Goal: Transaction & Acquisition: Purchase product/service

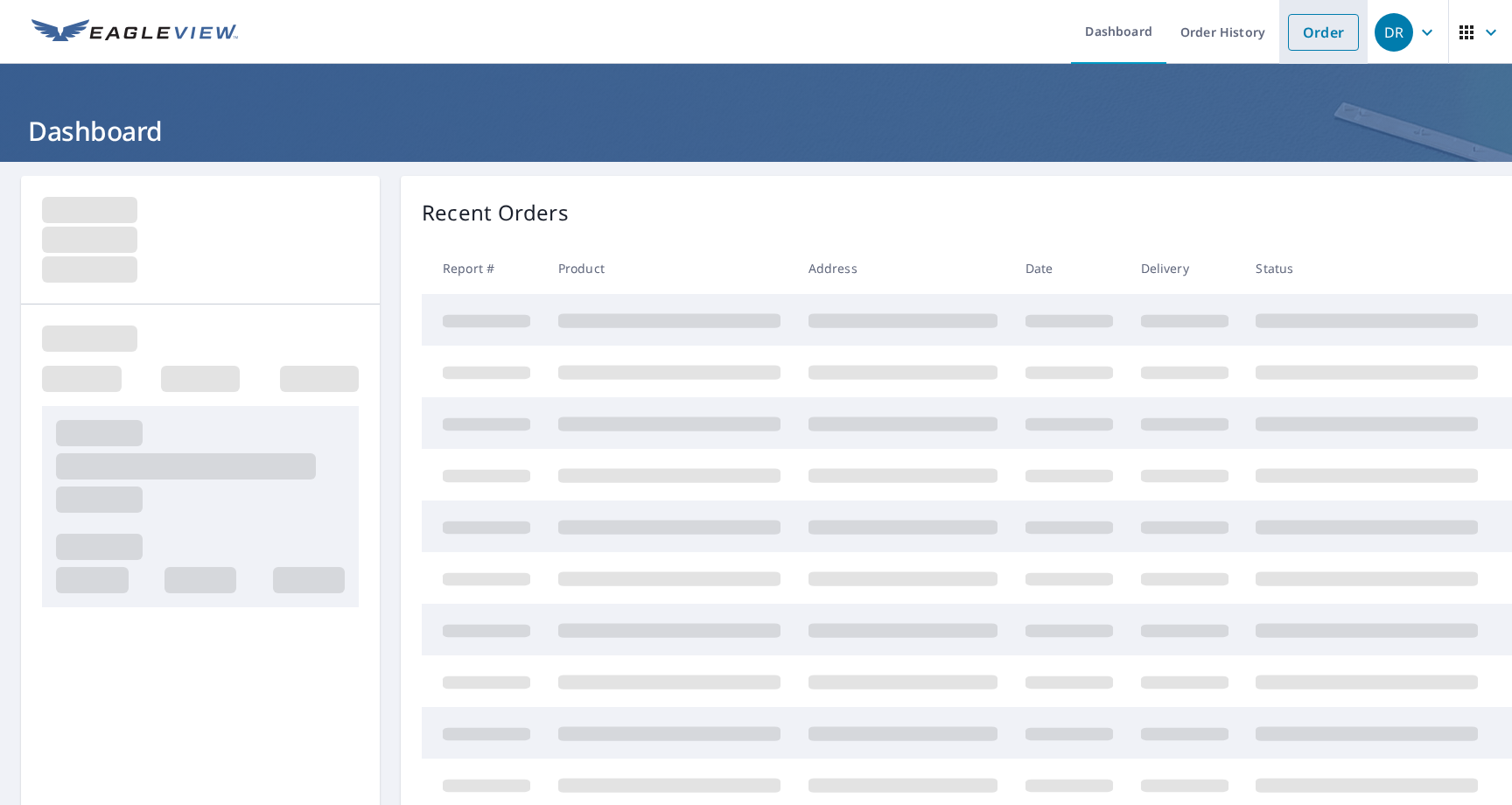
click at [1305, 29] on link "Order" at bounding box center [1323, 32] width 71 height 37
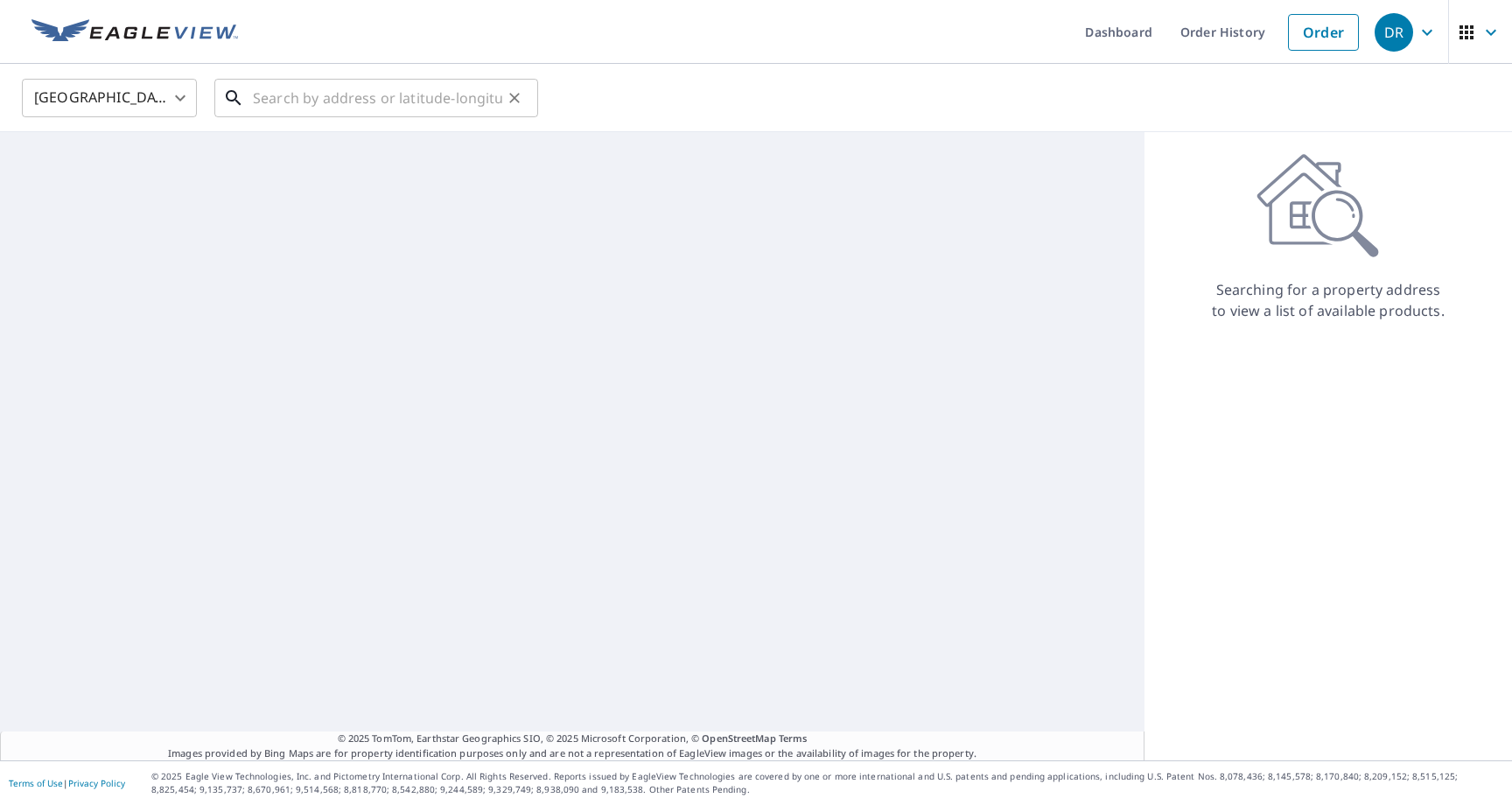
click at [414, 86] on input "text" at bounding box center [377, 98] width 249 height 49
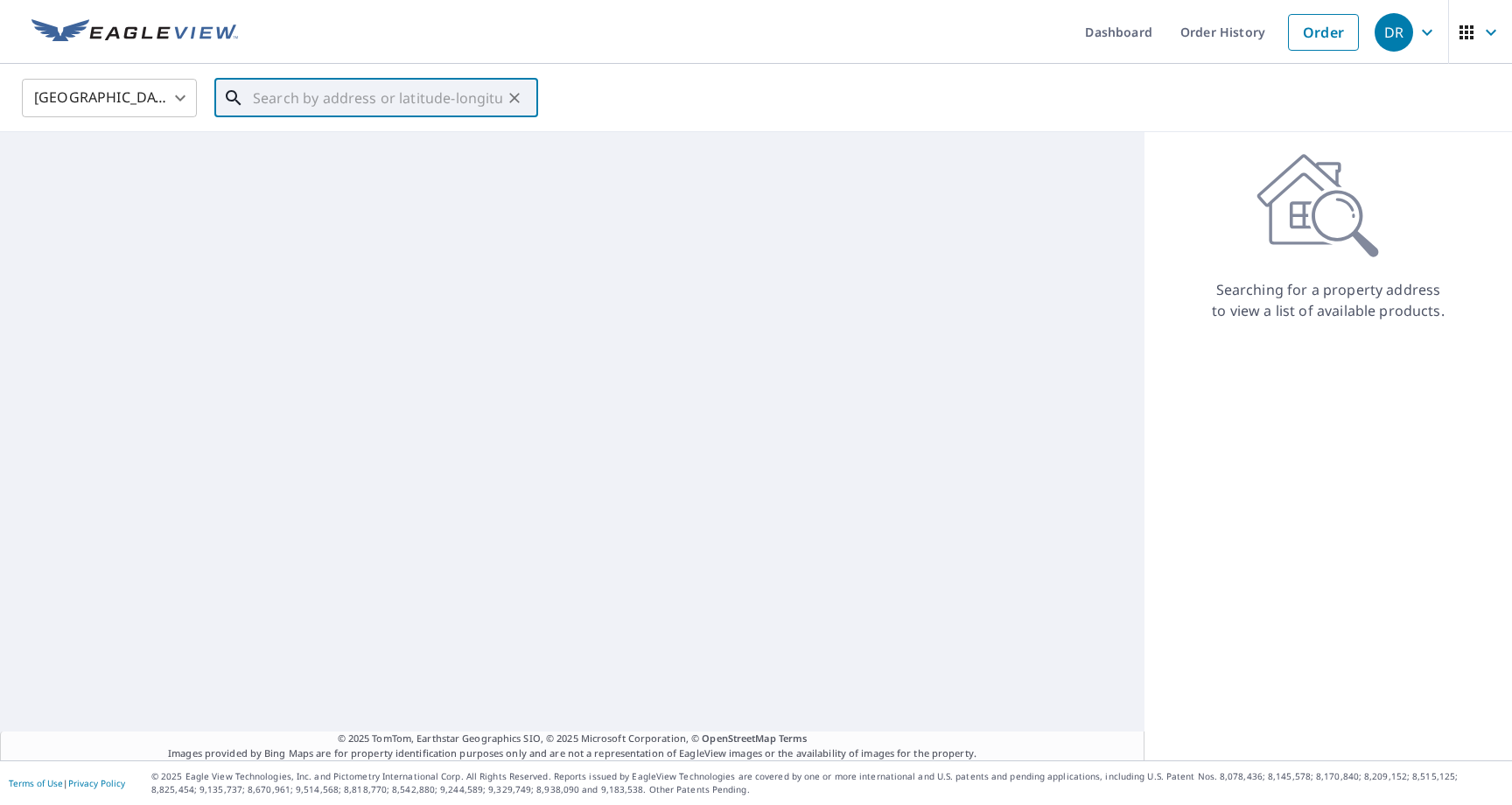
paste input "[EMAIL_ADDRESS][DOMAIN_NAME]"
type input "[EMAIL_ADDRESS][DOMAIN_NAME]"
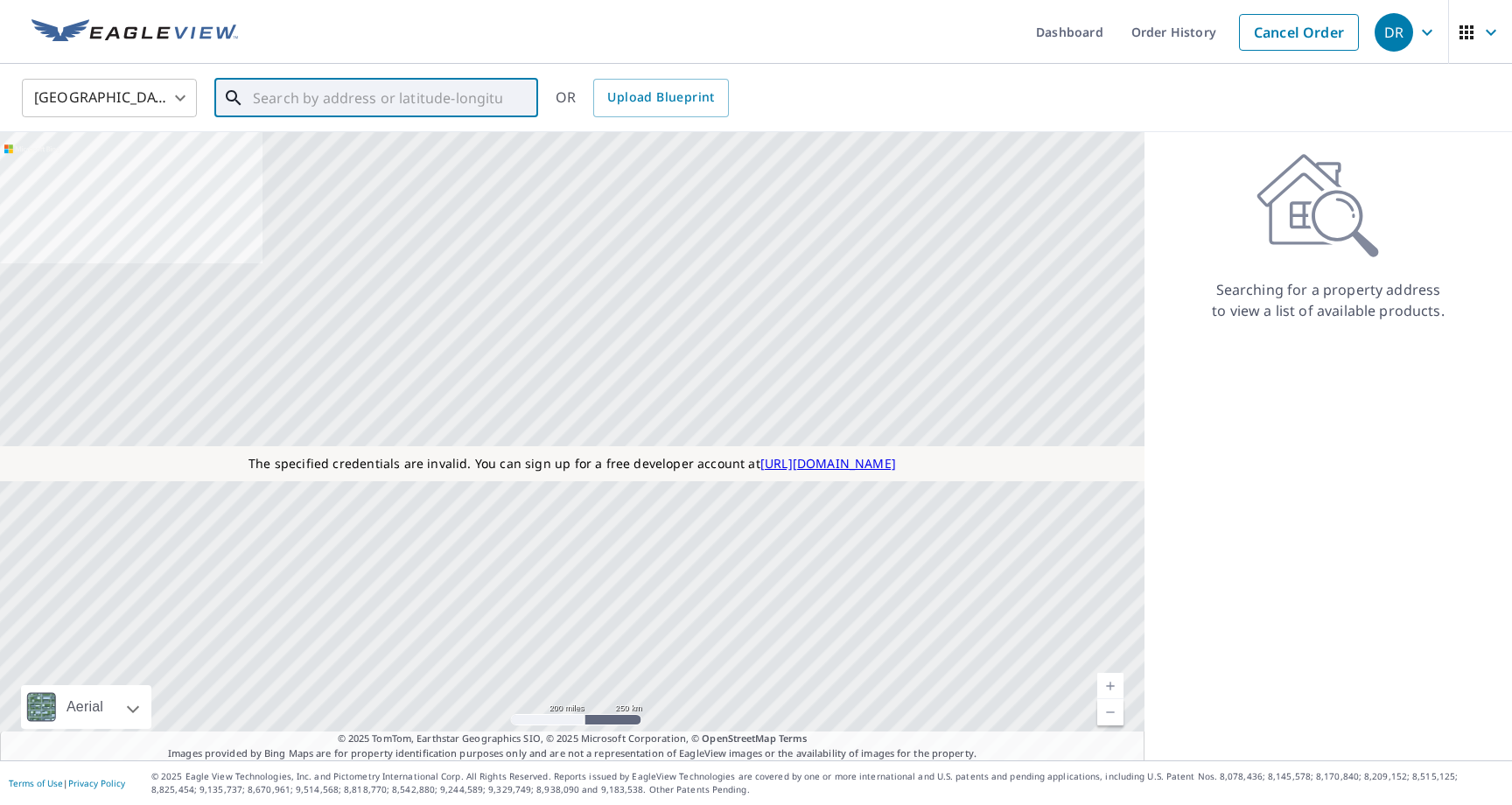
click at [287, 92] on input "text" at bounding box center [377, 98] width 249 height 49
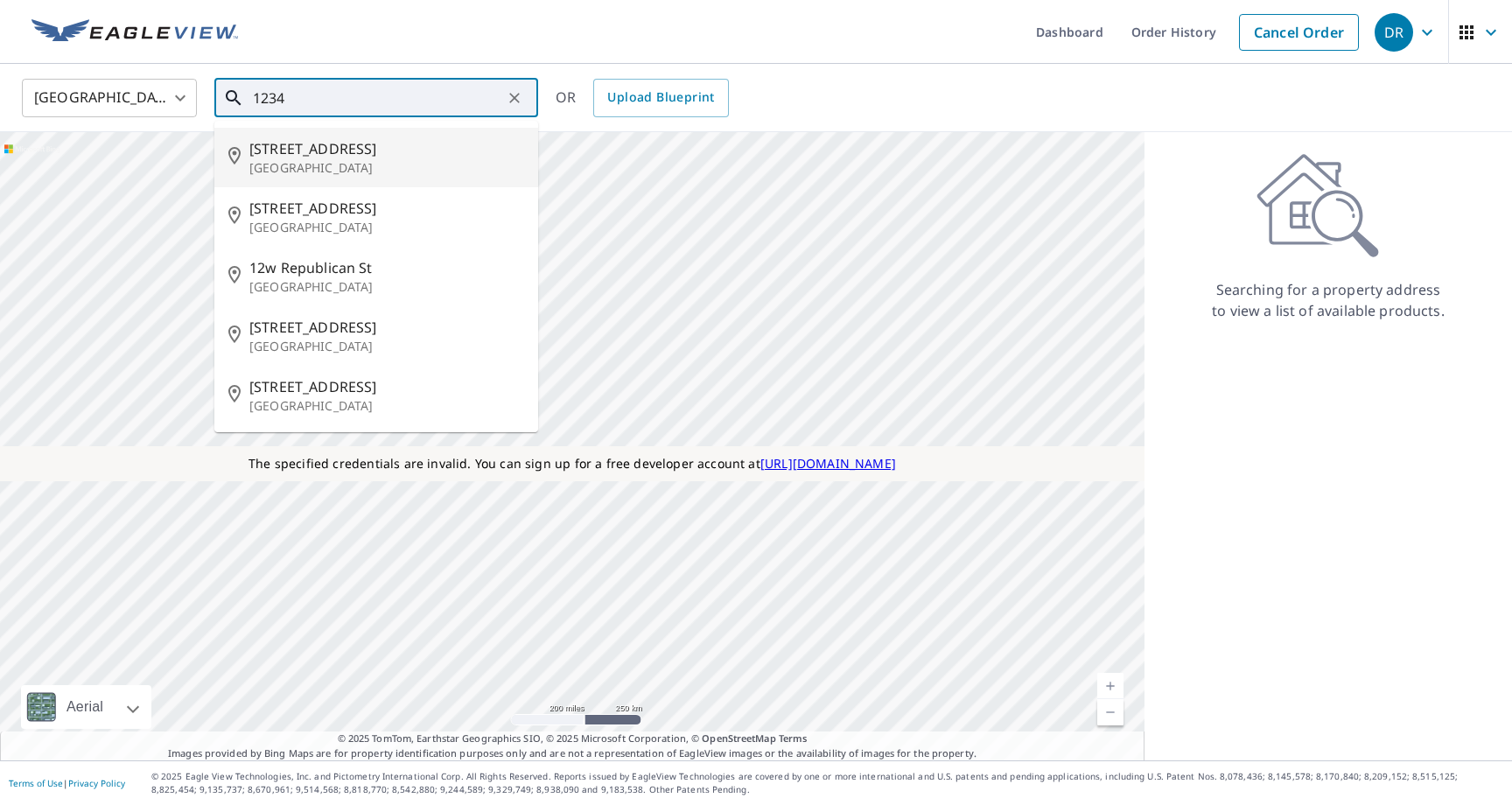
click at [325, 170] on p "[GEOGRAPHIC_DATA]" at bounding box center [386, 168] width 274 height 18
type input "[STREET_ADDRESS]"
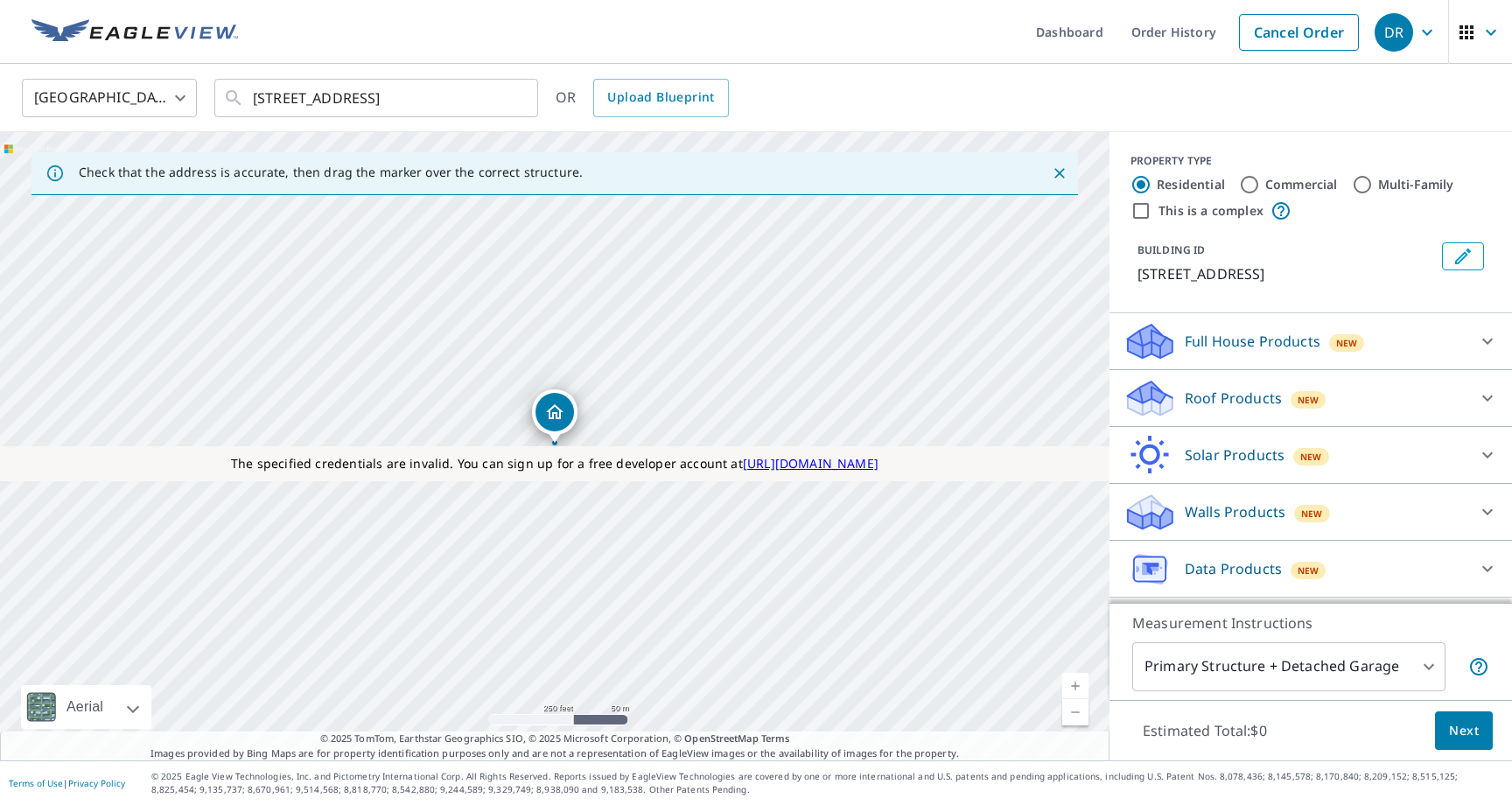
click at [1450, 728] on span "Next" at bounding box center [1464, 730] width 30 height 22
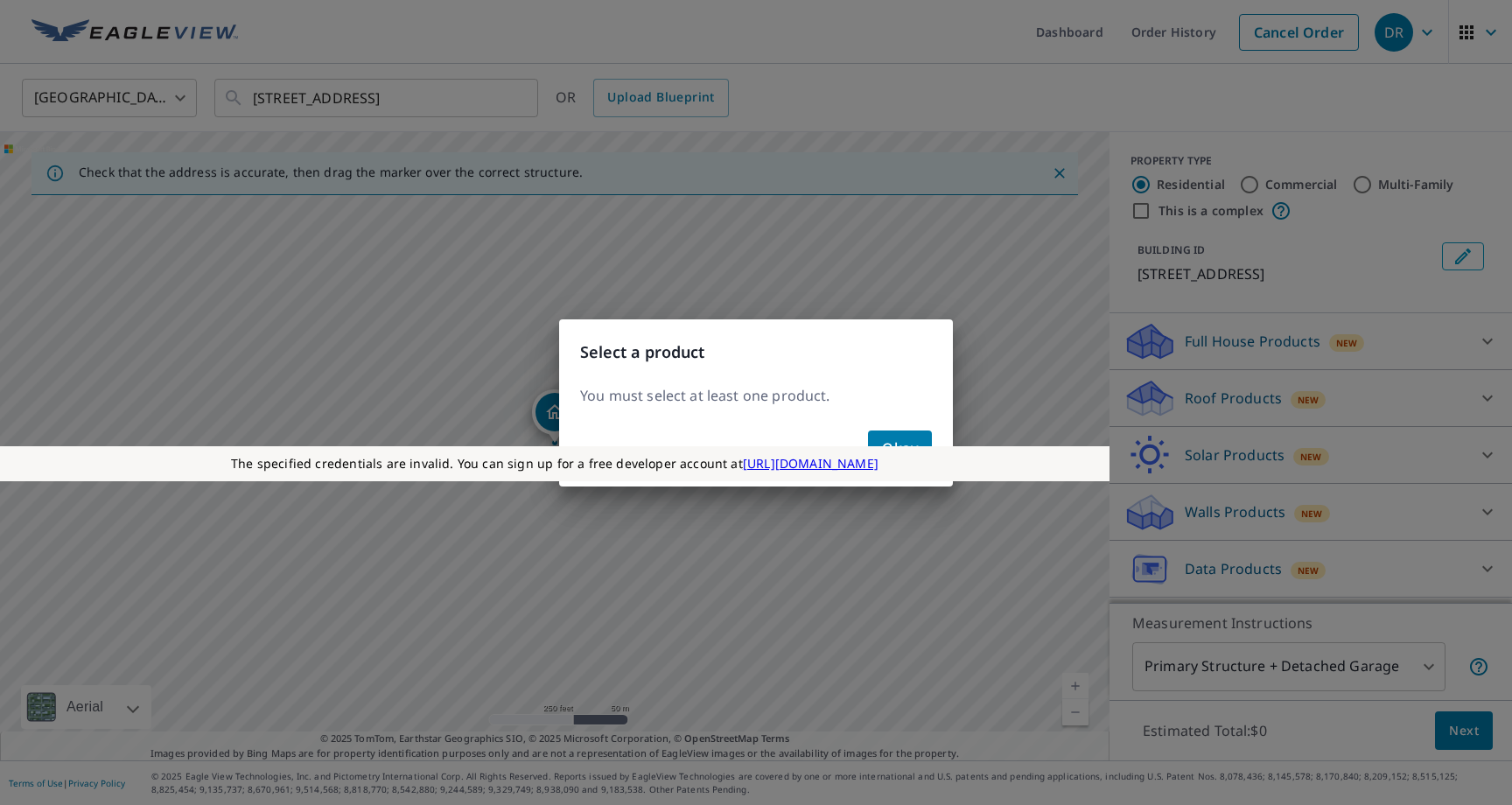
click at [898, 445] on span "Okay" at bounding box center [899, 448] width 36 height 25
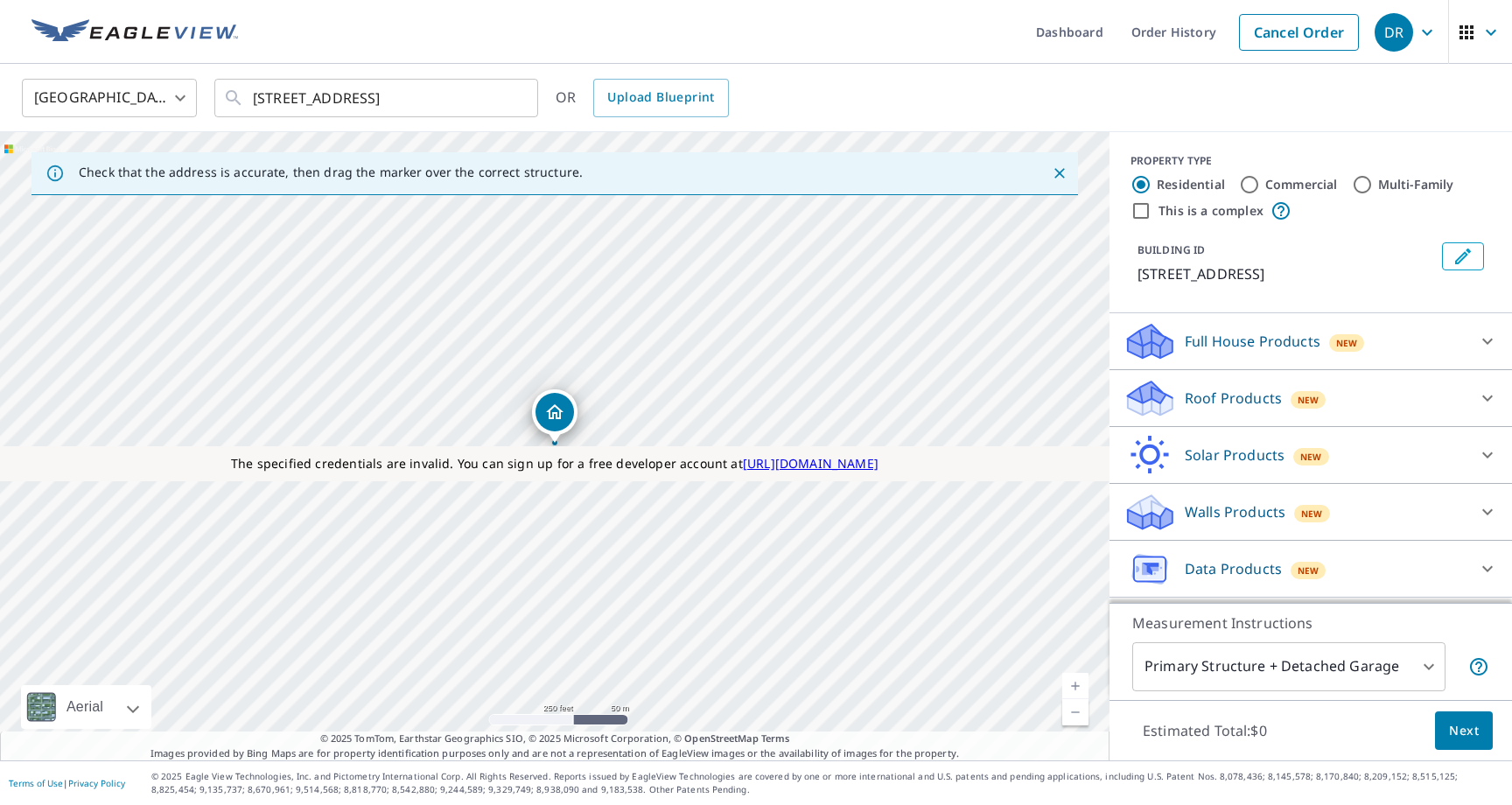
click at [1289, 374] on div "Roof Products New Premium $31 - $82.5 Extended Coverage 3D $31 - $82.5 Extended…" at bounding box center [1310, 398] width 402 height 57
click at [1240, 401] on p "Roof Products" at bounding box center [1232, 398] width 97 height 21
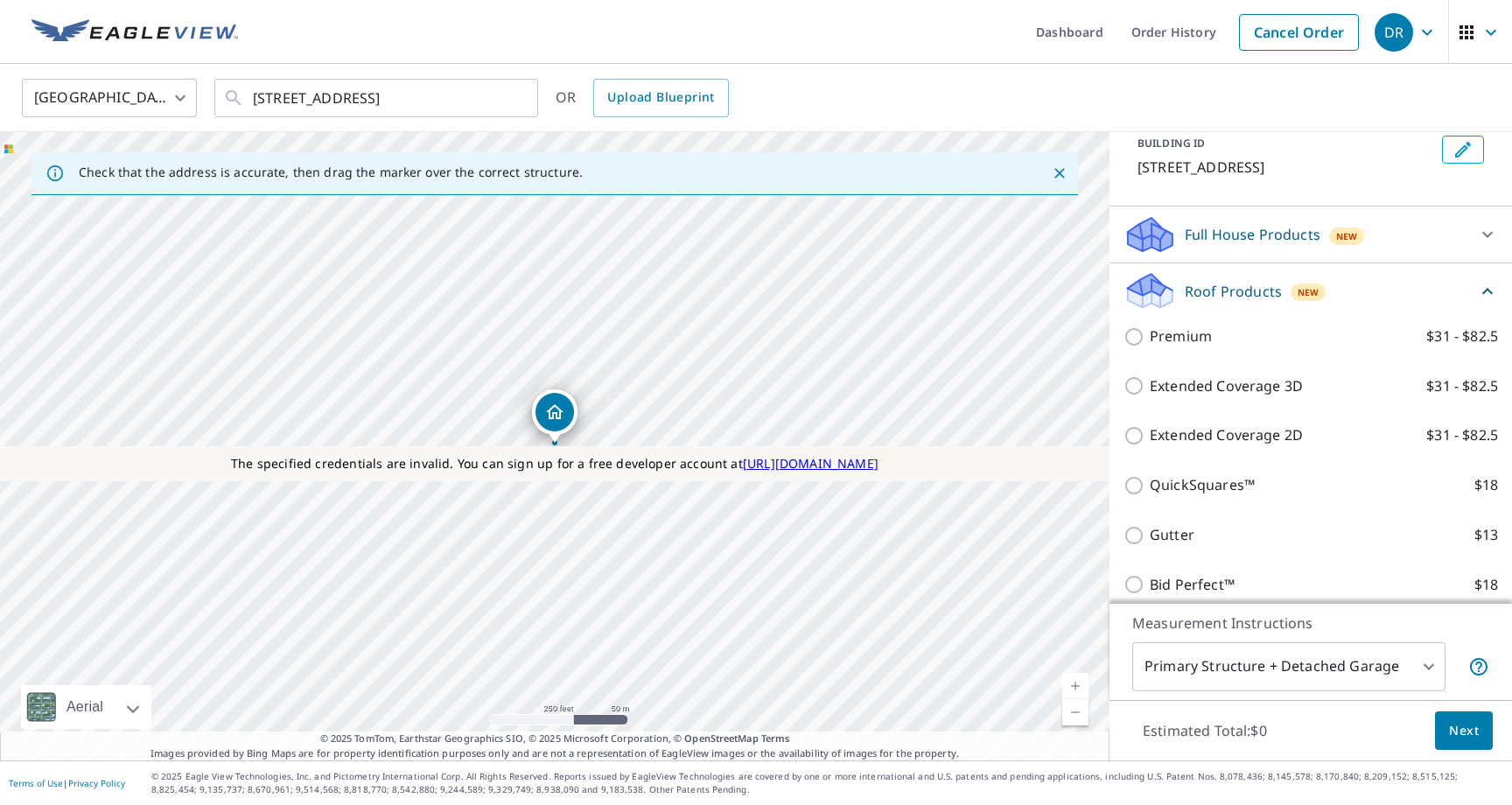
scroll to position [114, 0]
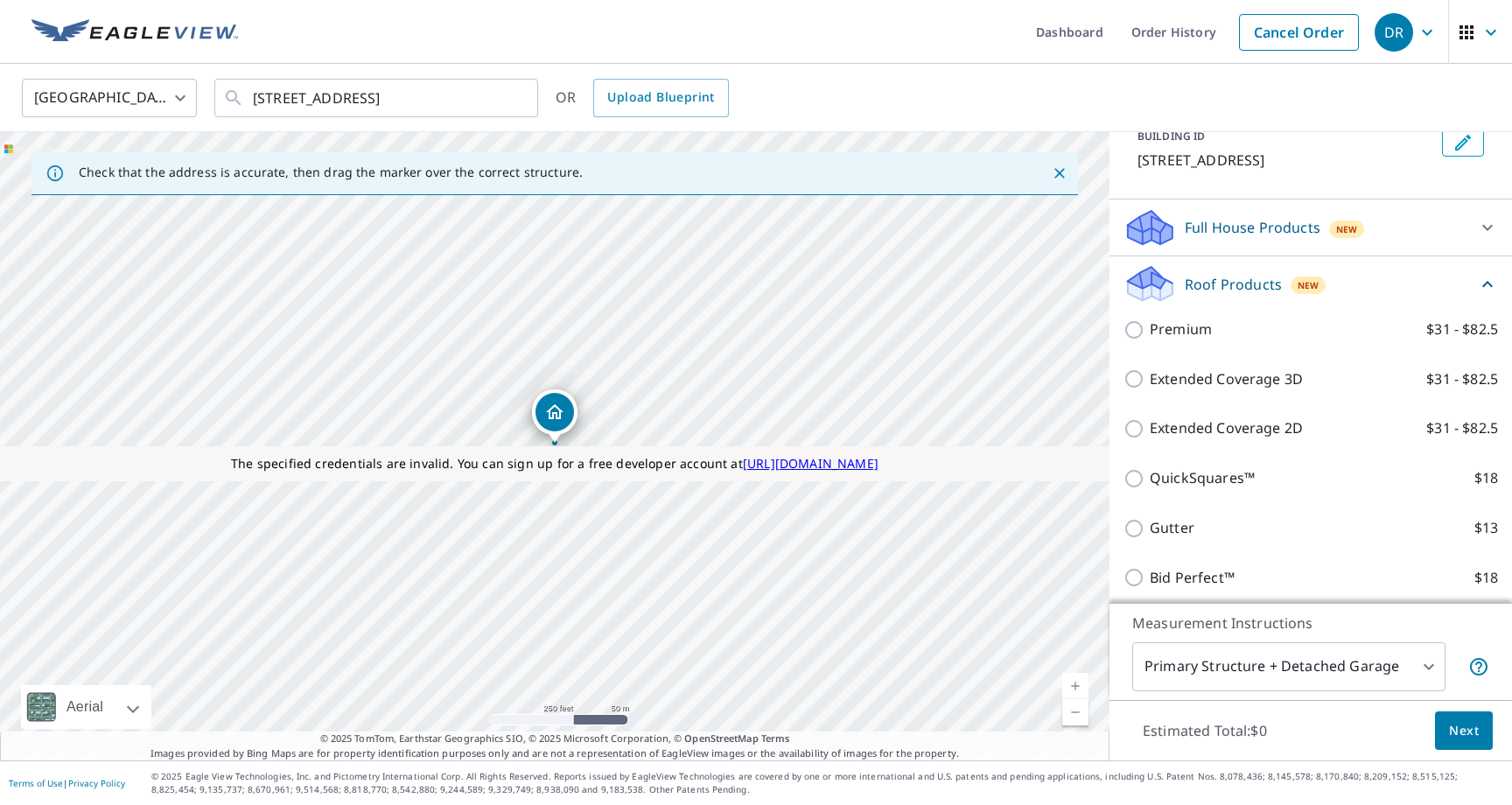
click at [1188, 388] on p "Extended Coverage 3D" at bounding box center [1225, 379] width 153 height 22
click at [1149, 388] on input "Extended Coverage 3D $31 - $82.5" at bounding box center [1137, 379] width 26 height 21
checkbox input "true"
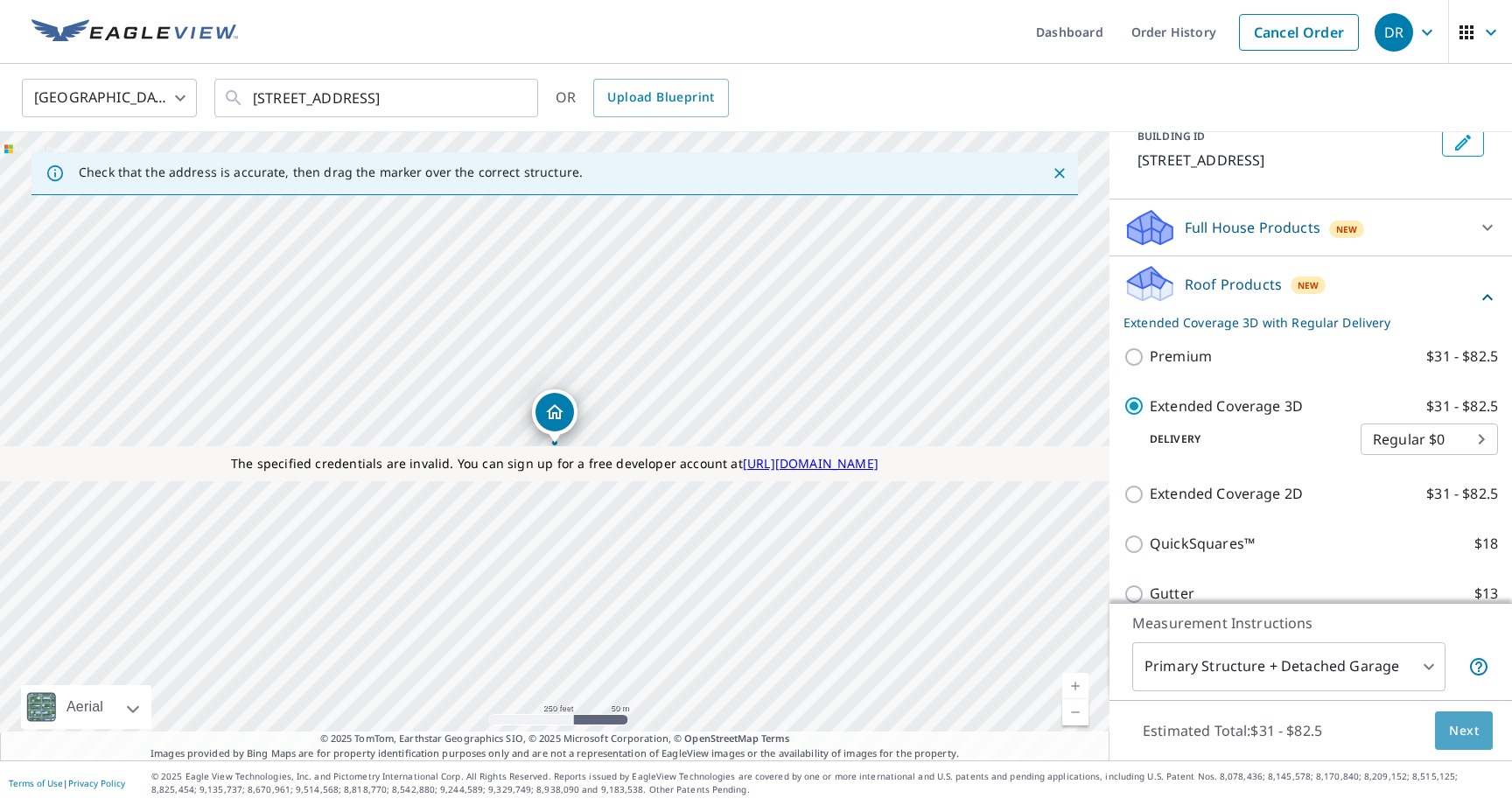
click at [1466, 740] on span "Next" at bounding box center [1464, 730] width 30 height 22
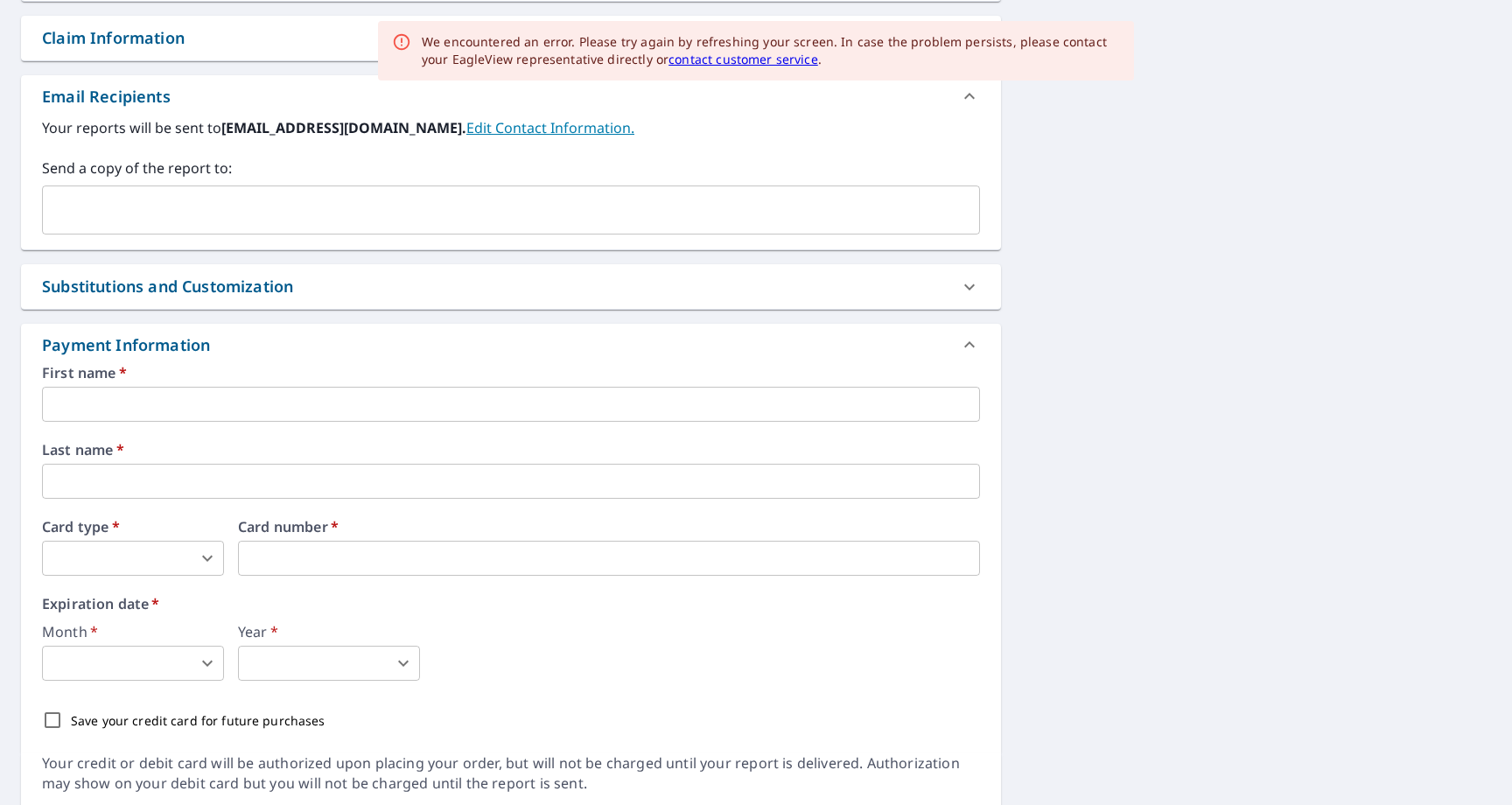
scroll to position [681, 0]
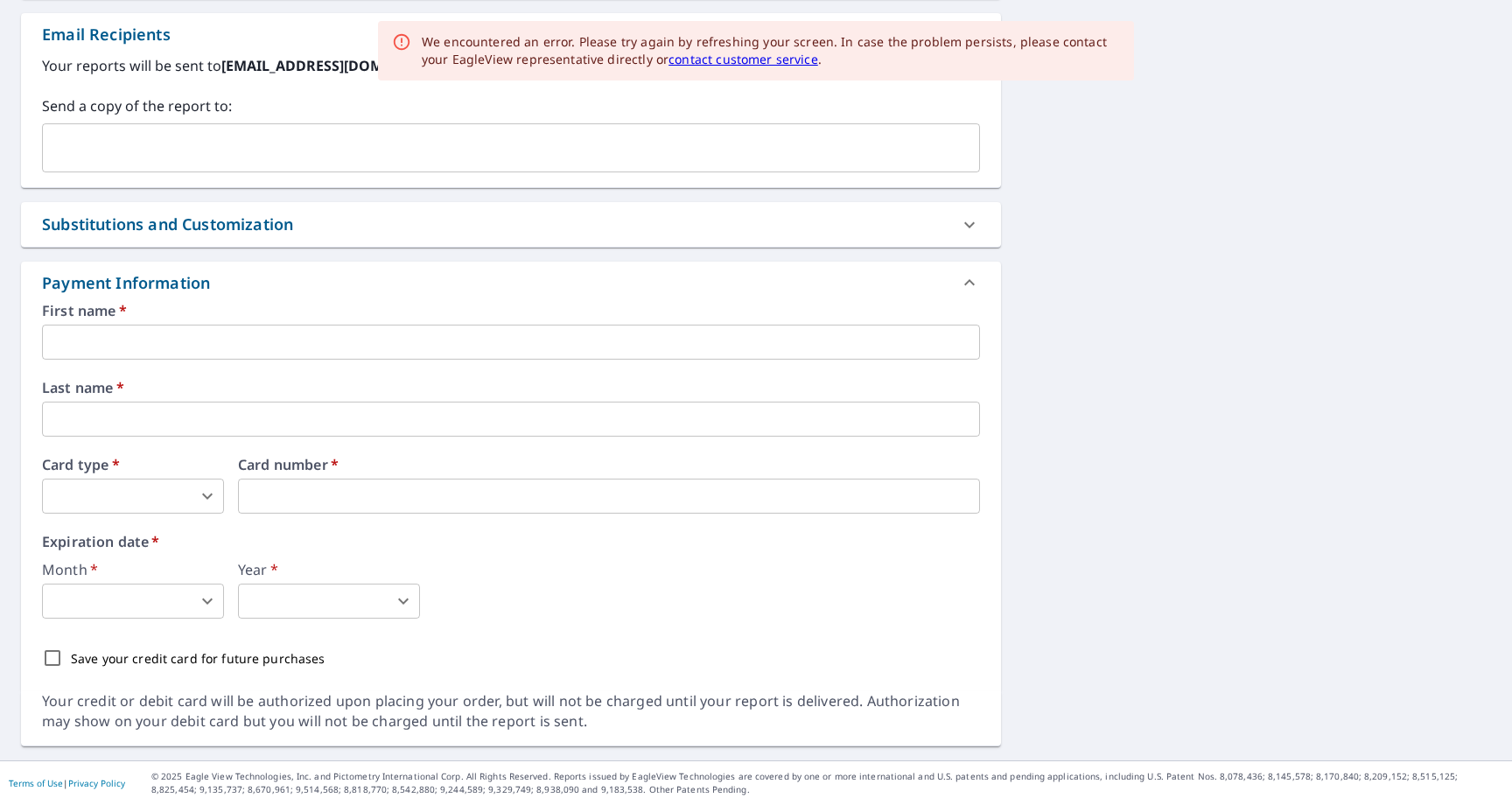
click at [195, 325] on input "text" at bounding box center [511, 342] width 938 height 35
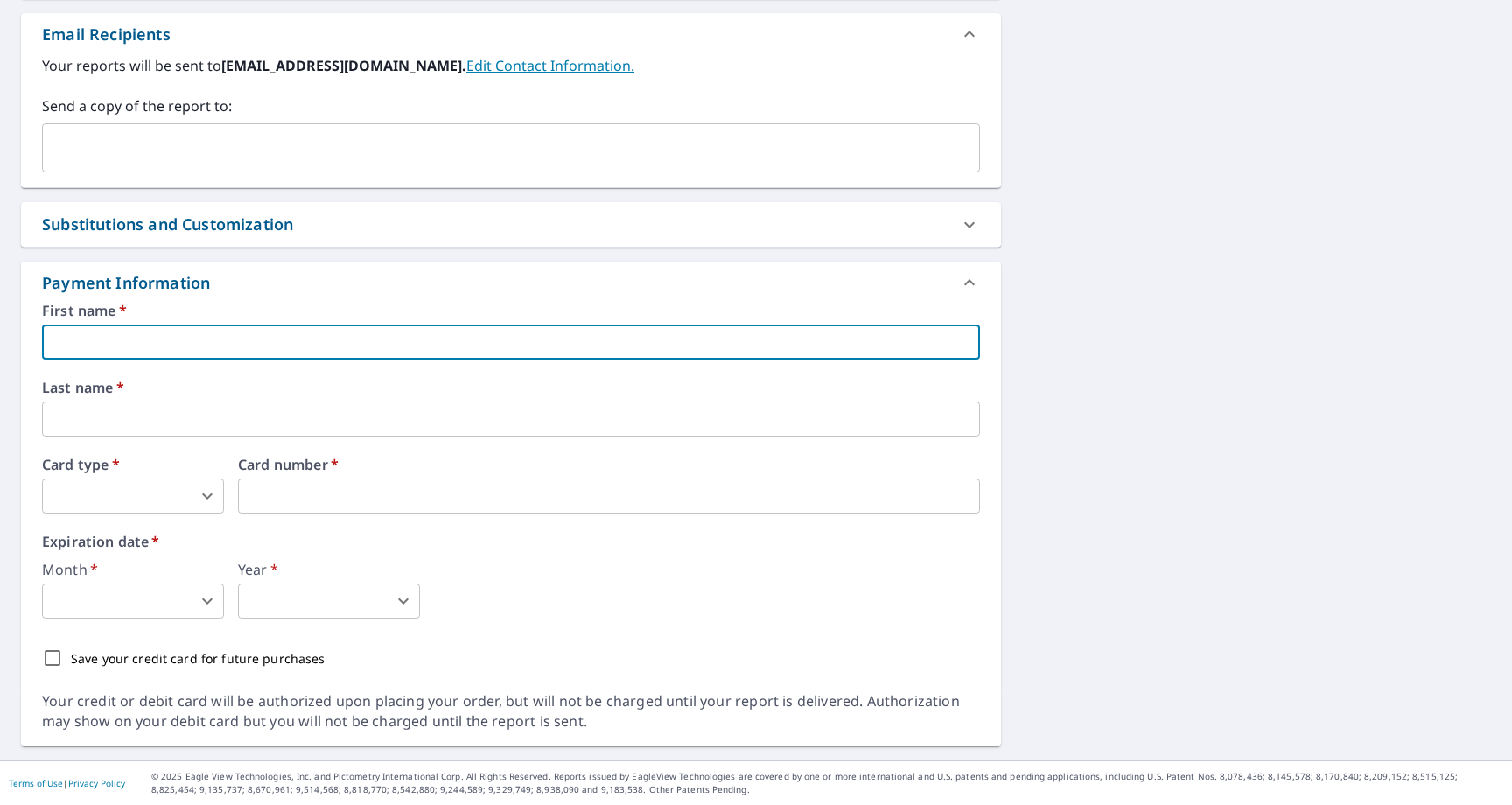
type input "Divya"
type input "[EMAIL_ADDRESS][PERSON_NAME][DOMAIN_NAME]"
type input "[PERSON_NAME]"
click at [118, 489] on body "DR DR Dashboard Order History Cancel Order DR Dashboard / Finalize Order Finali…" at bounding box center [756, 402] width 1512 height 805
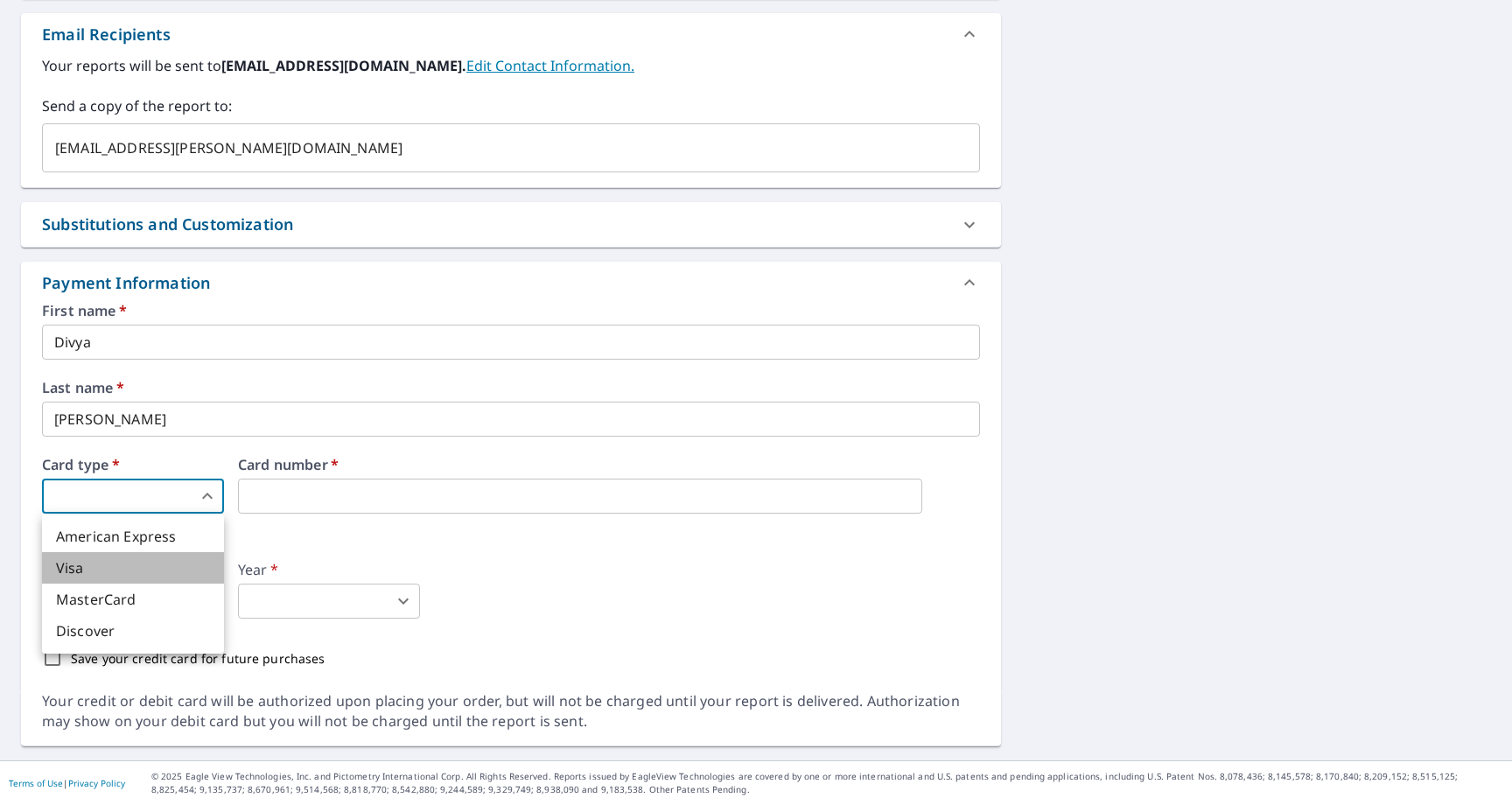
click at [94, 576] on li "Visa" at bounding box center [133, 568] width 182 height 32
type input "2"
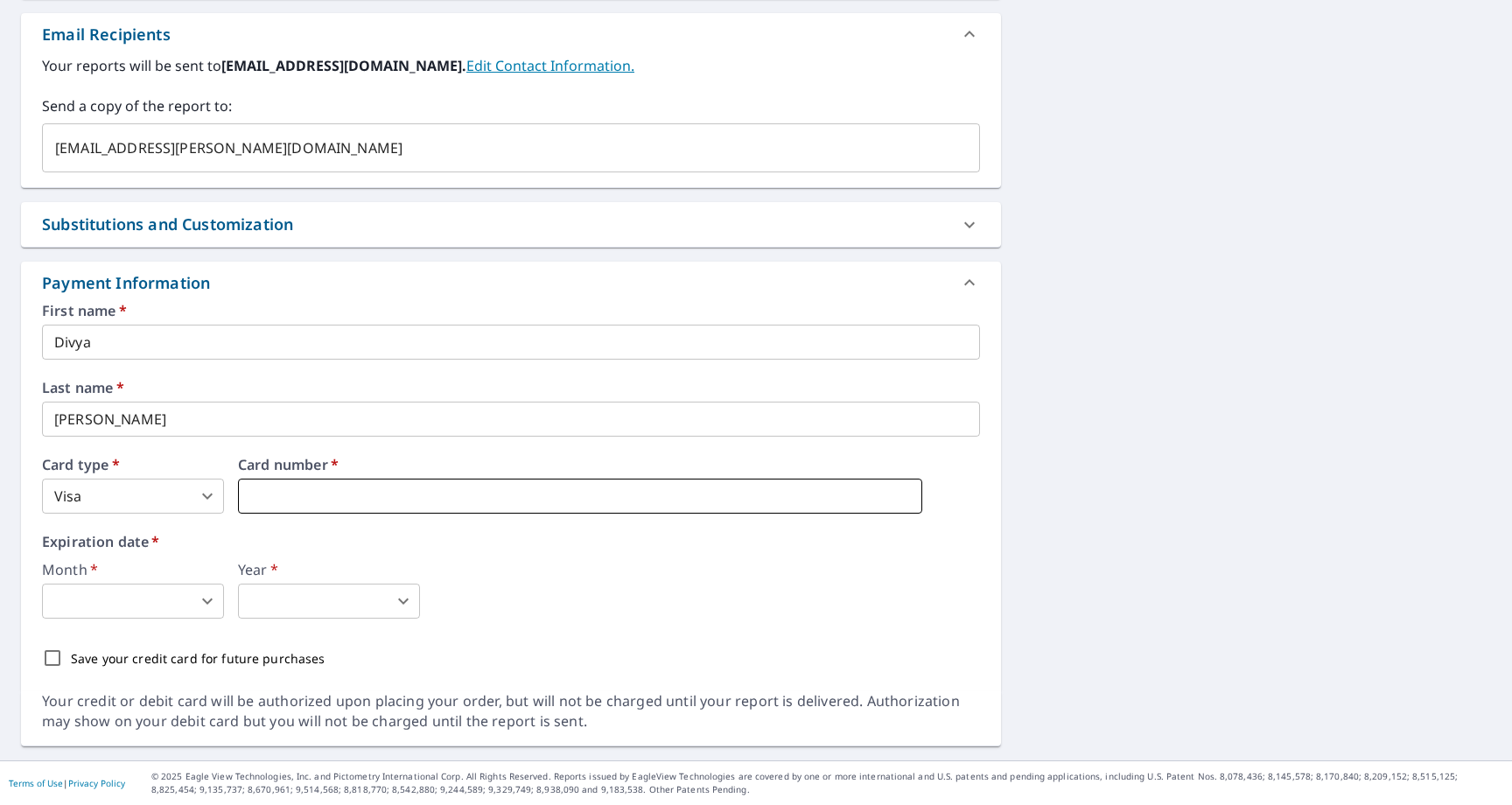
click at [283, 506] on iframe at bounding box center [579, 496] width 684 height 35
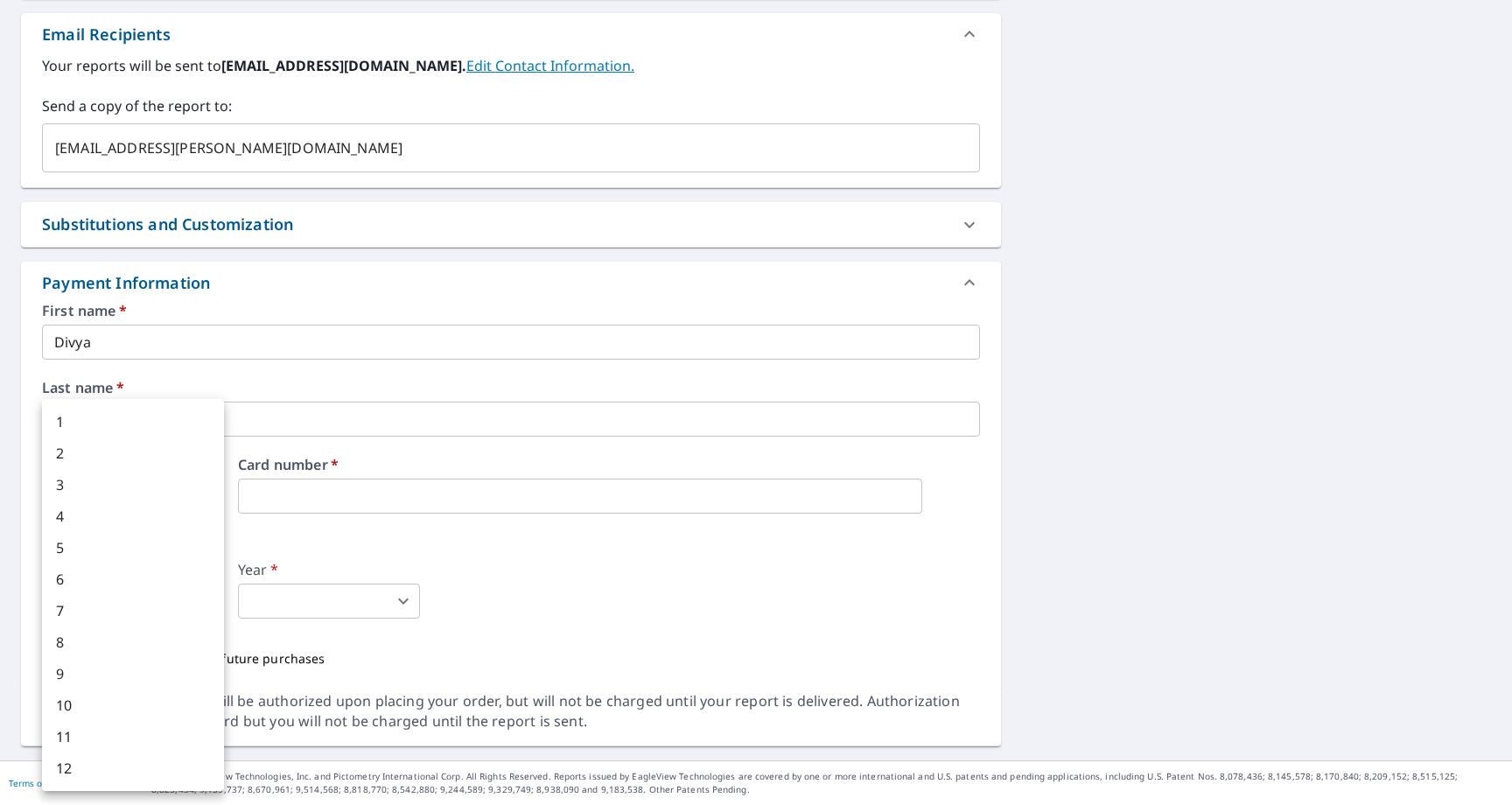
click at [160, 591] on body "DR DR Dashboard Order History Cancel Order DR Dashboard / Finalize Order Finali…" at bounding box center [756, 402] width 1512 height 805
click at [162, 769] on li "12" at bounding box center [133, 768] width 182 height 32
type input "12"
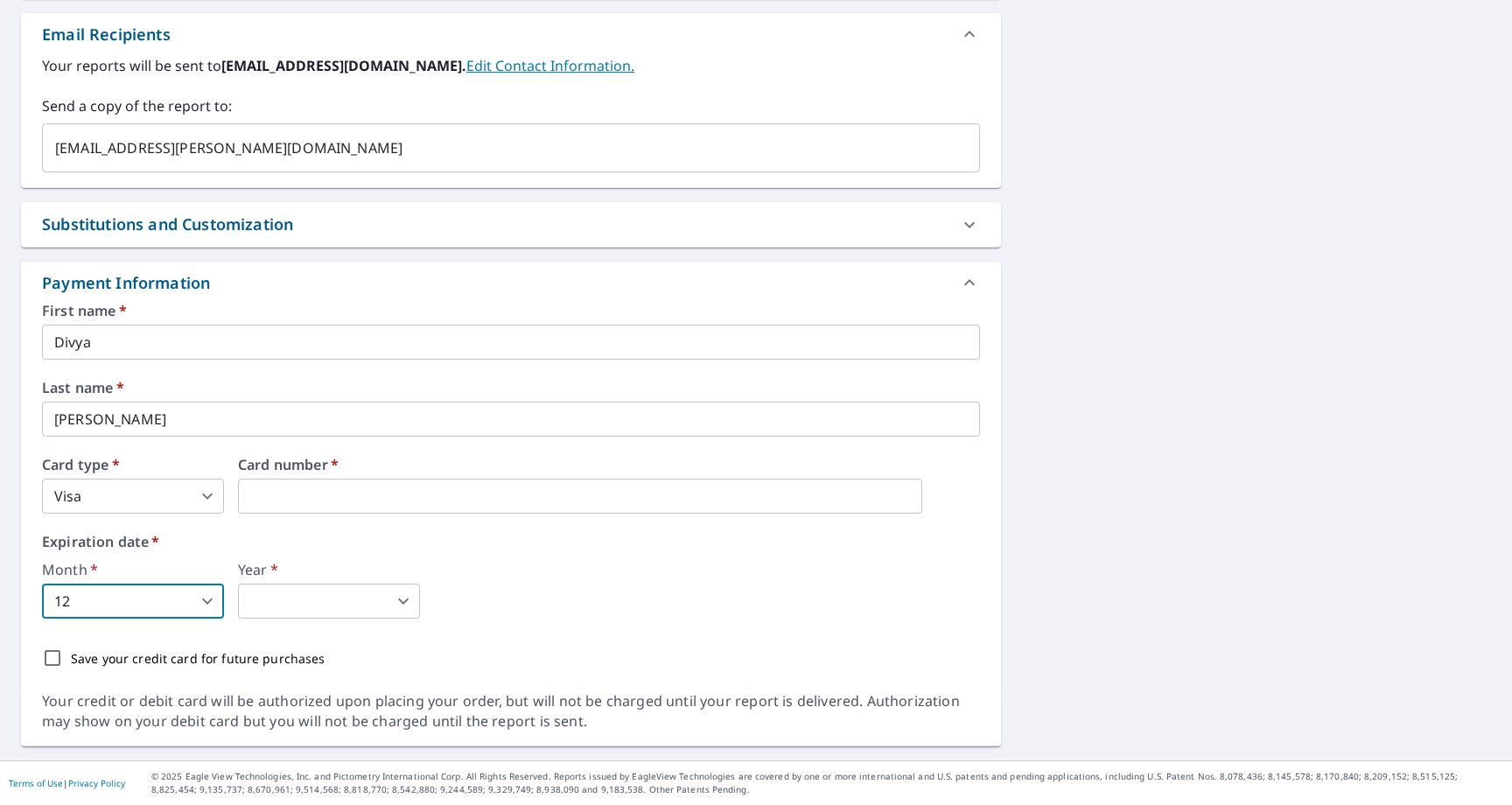
click at [304, 591] on body "DR DR Dashboard Order History Cancel Order DR Dashboard / Finalize Order Finali…" at bounding box center [756, 402] width 1512 height 805
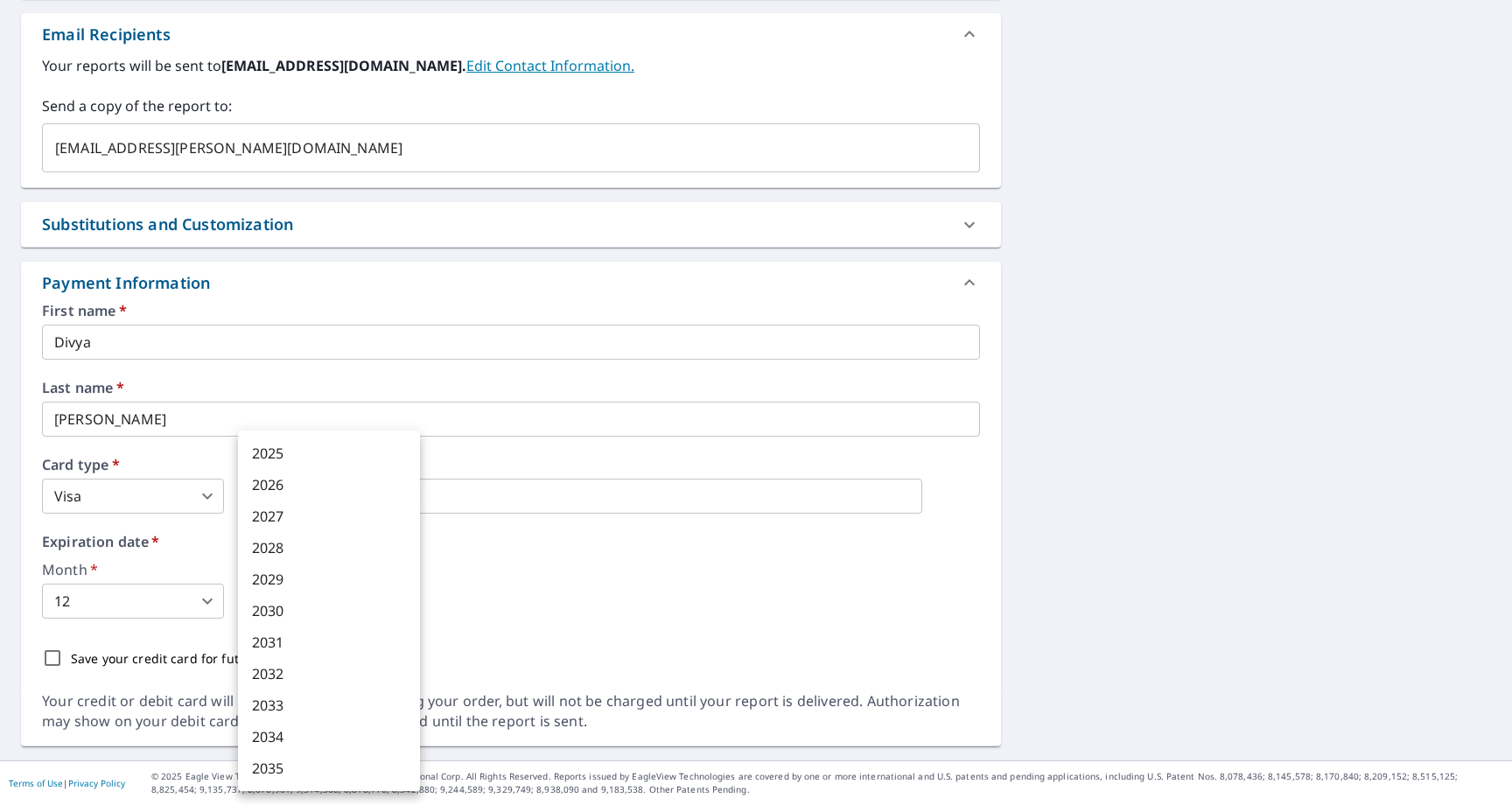
click at [303, 774] on li "2035" at bounding box center [329, 768] width 182 height 32
type input "2035"
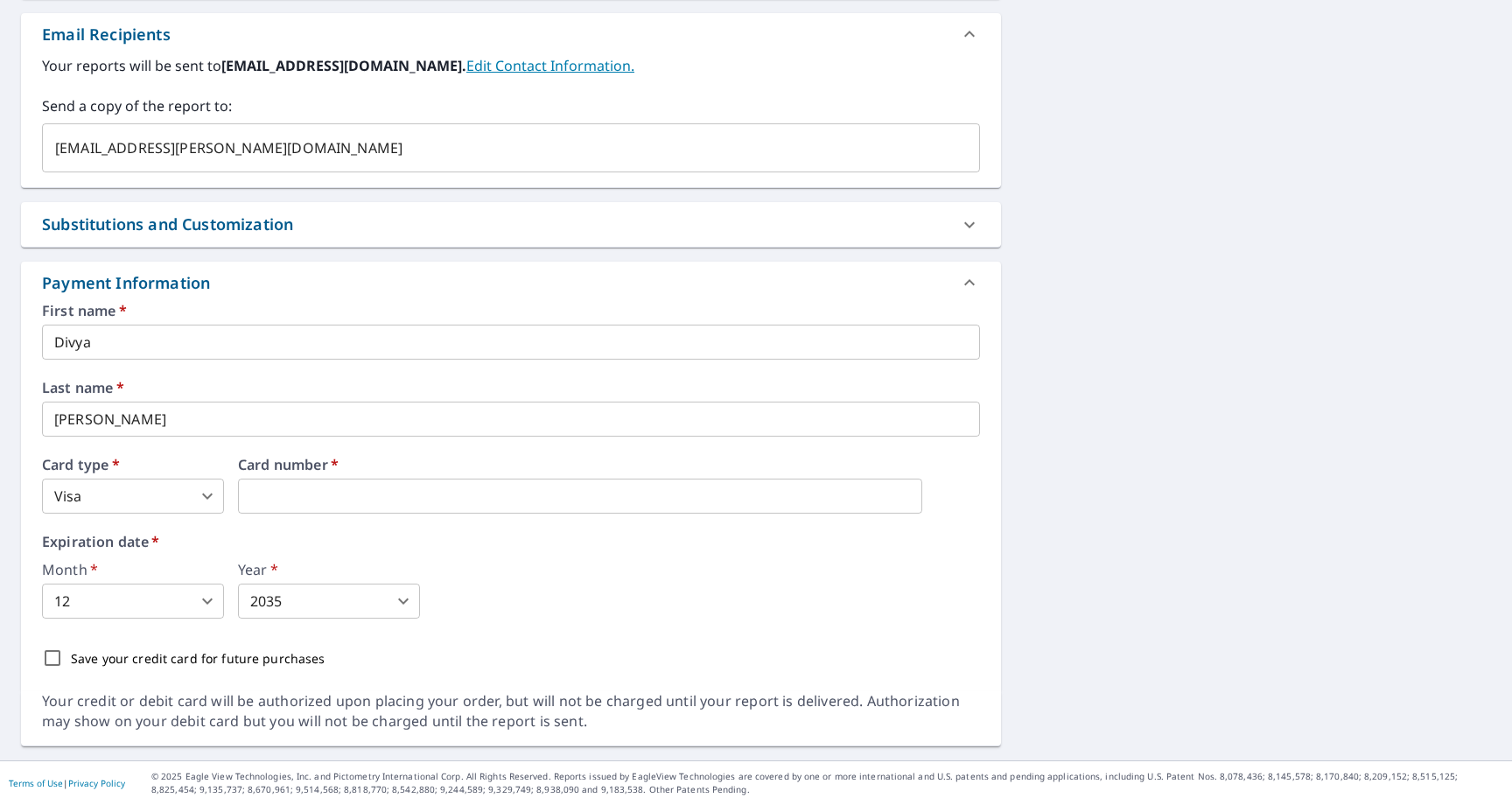
click at [153, 667] on p "Save your credit card for future purchases" at bounding box center [198, 659] width 254 height 18
click at [71, 667] on input "Save your credit card for future purchases" at bounding box center [53, 659] width 37 height 37
checkbox input "true"
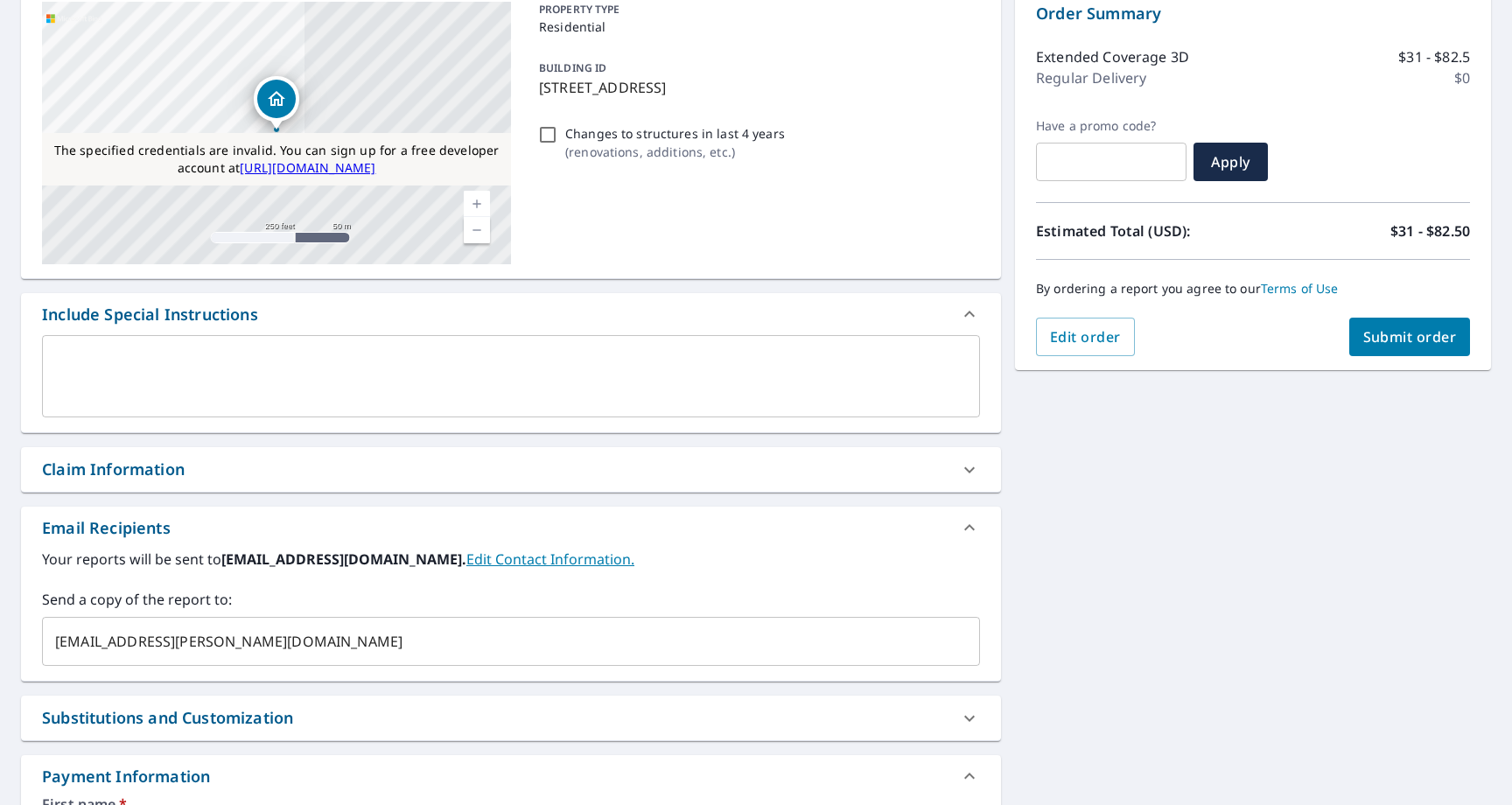
scroll to position [0, 0]
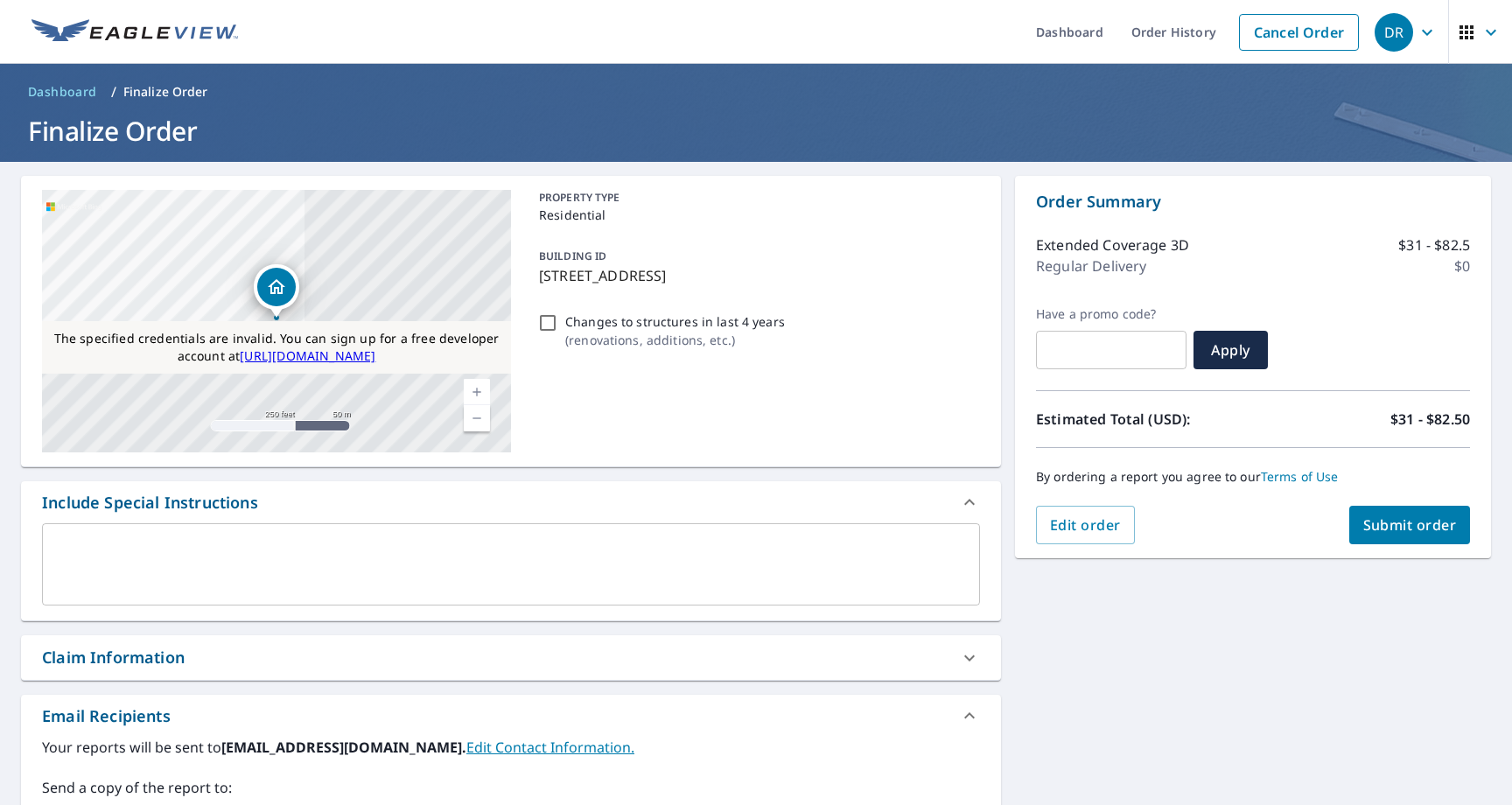
click at [1409, 526] on span "Submit order" at bounding box center [1409, 525] width 94 height 19
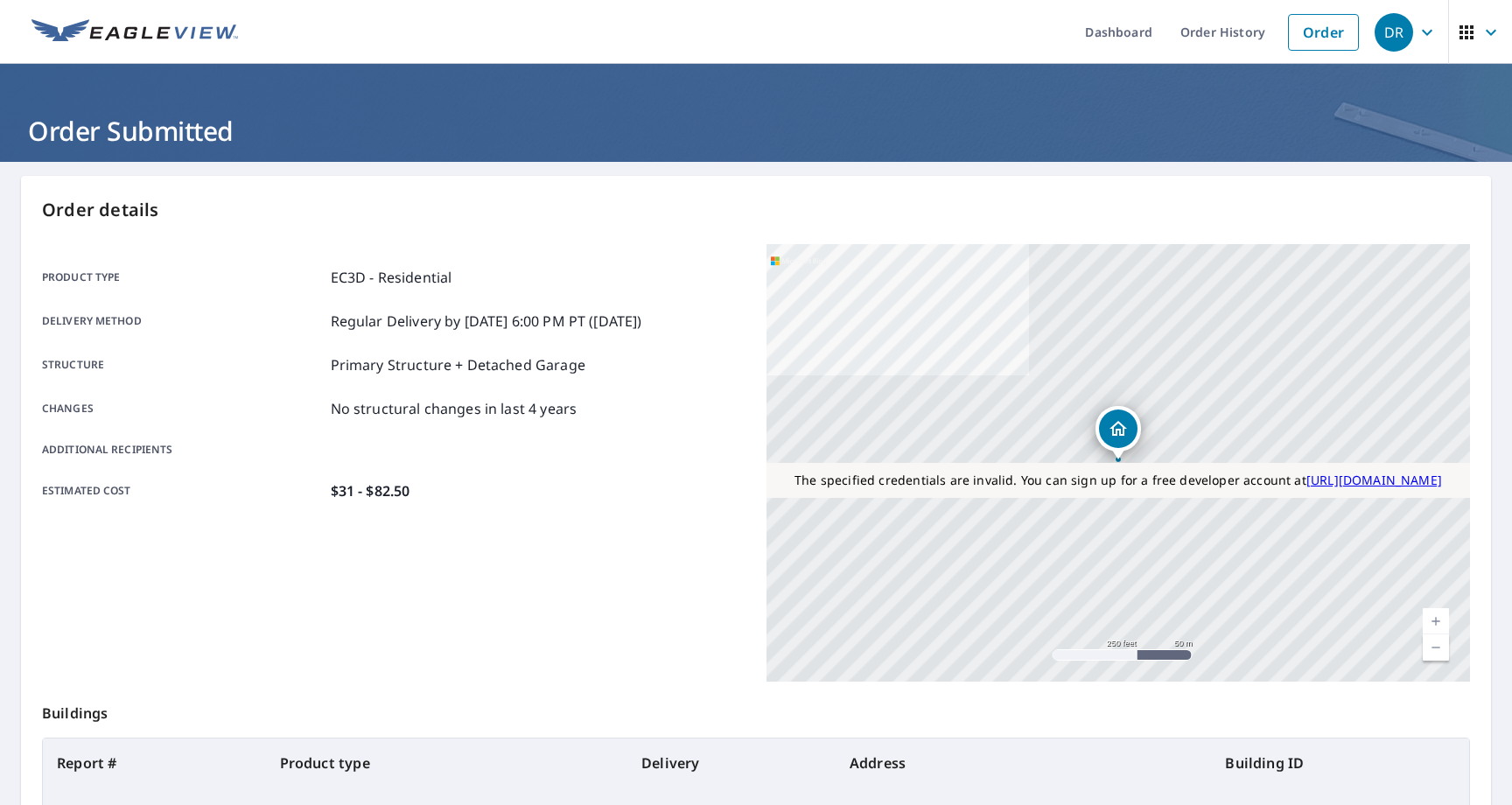
click at [1462, 32] on icon "button" at bounding box center [1466, 32] width 14 height 14
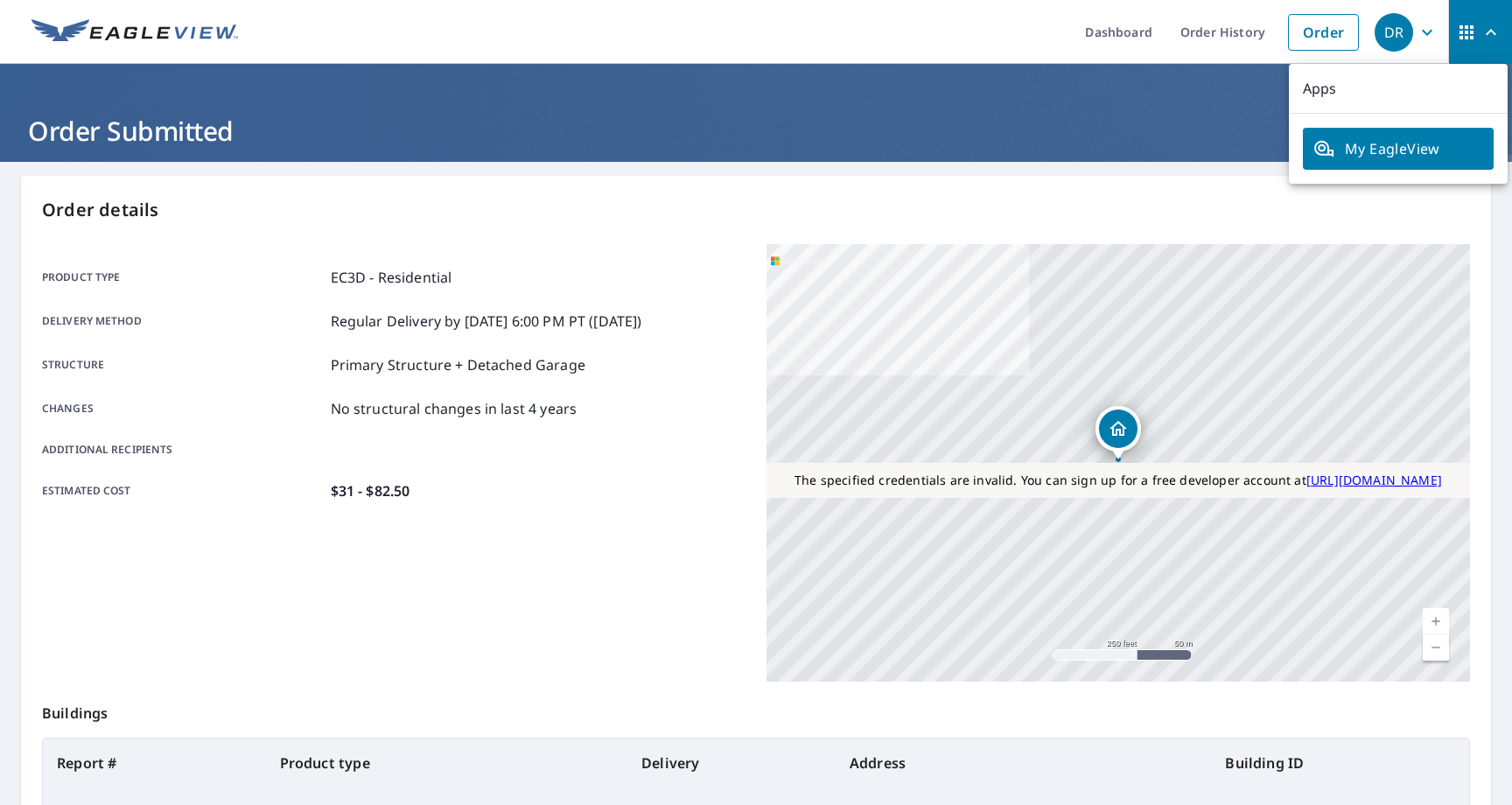
click at [1400, 27] on div "DR" at bounding box center [1394, 32] width 39 height 39
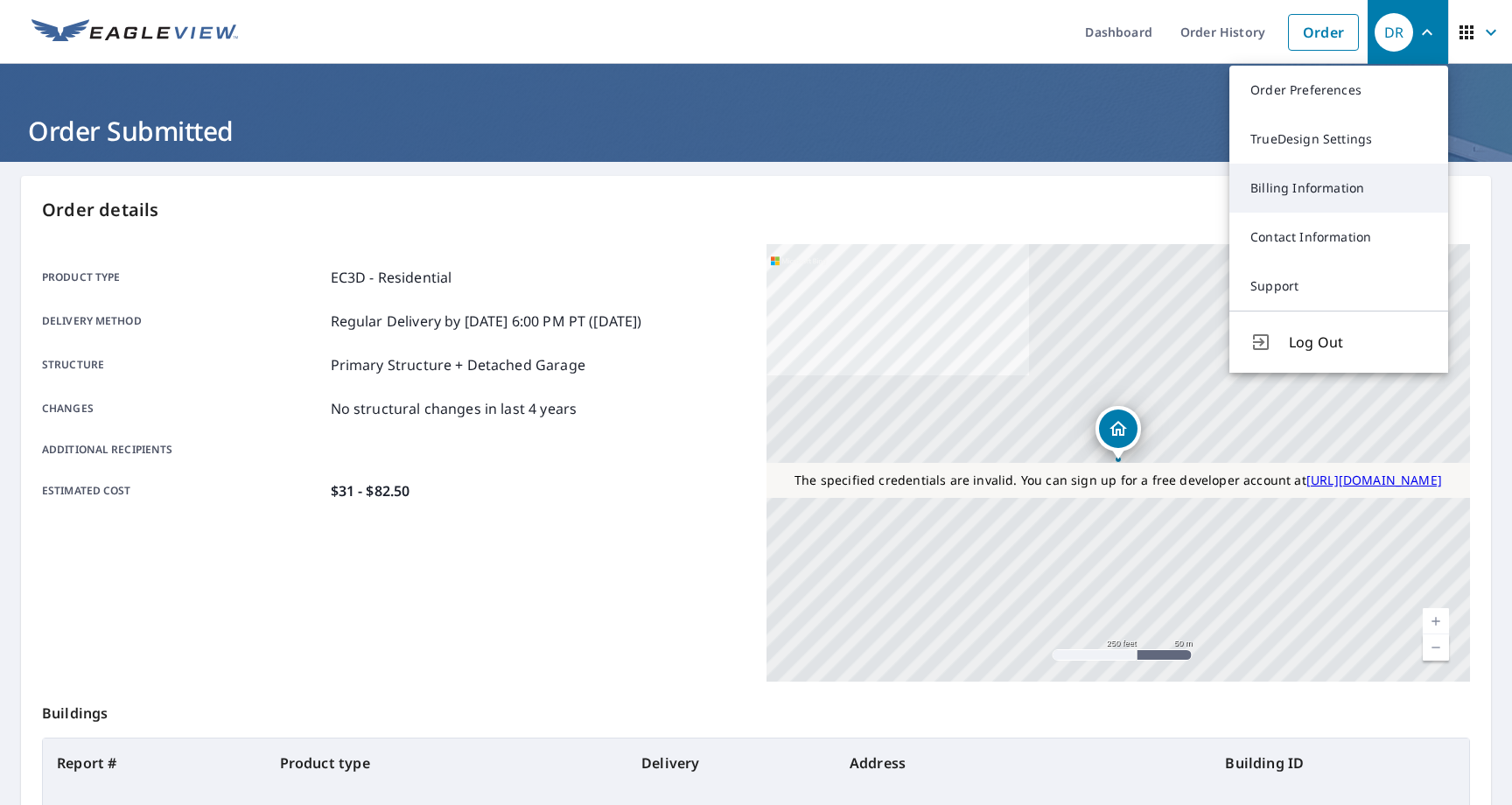
click at [1345, 189] on link "Billing Information" at bounding box center [1338, 189] width 219 height 49
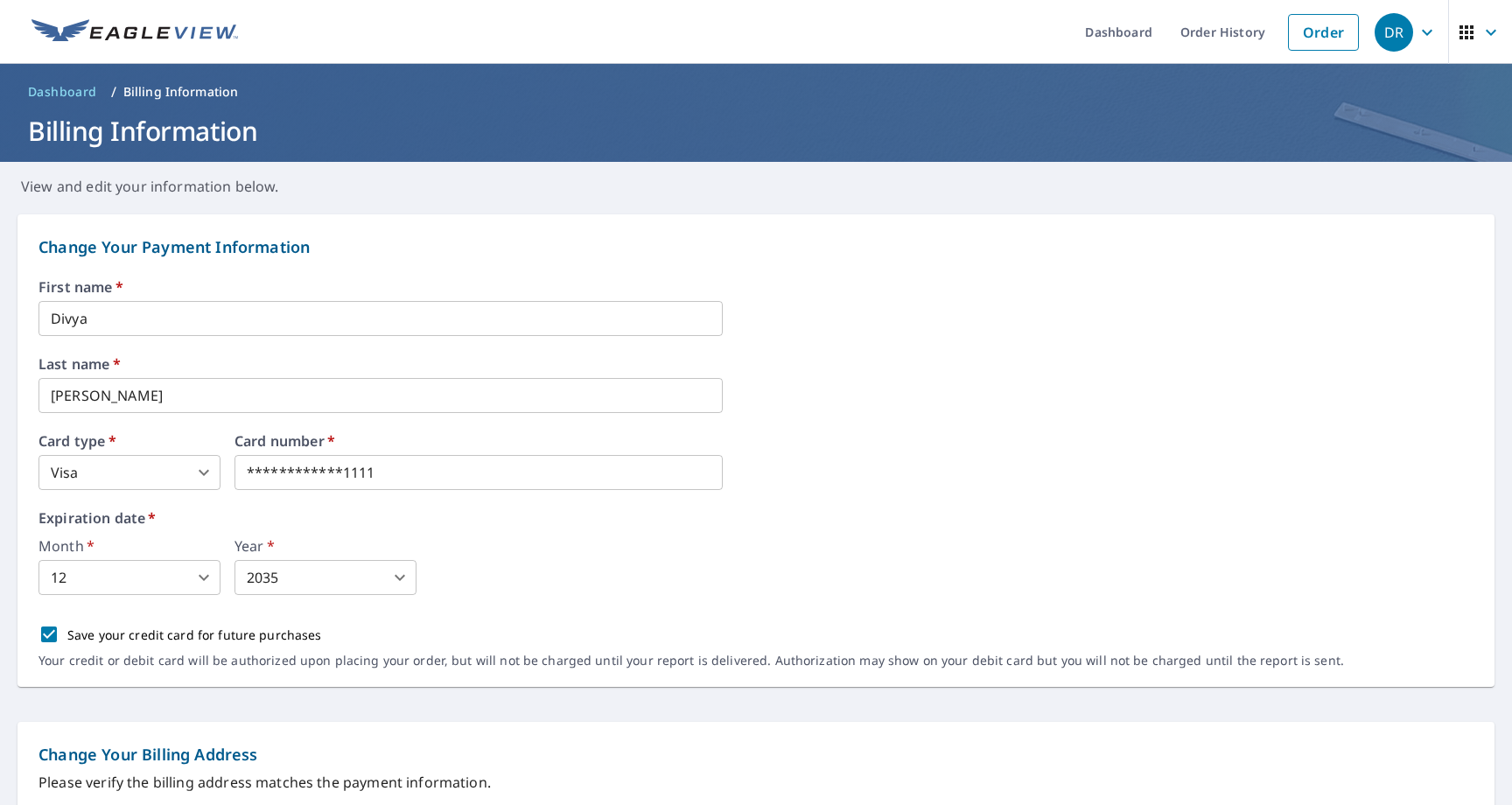
click at [1398, 32] on div "DR" at bounding box center [1394, 32] width 39 height 39
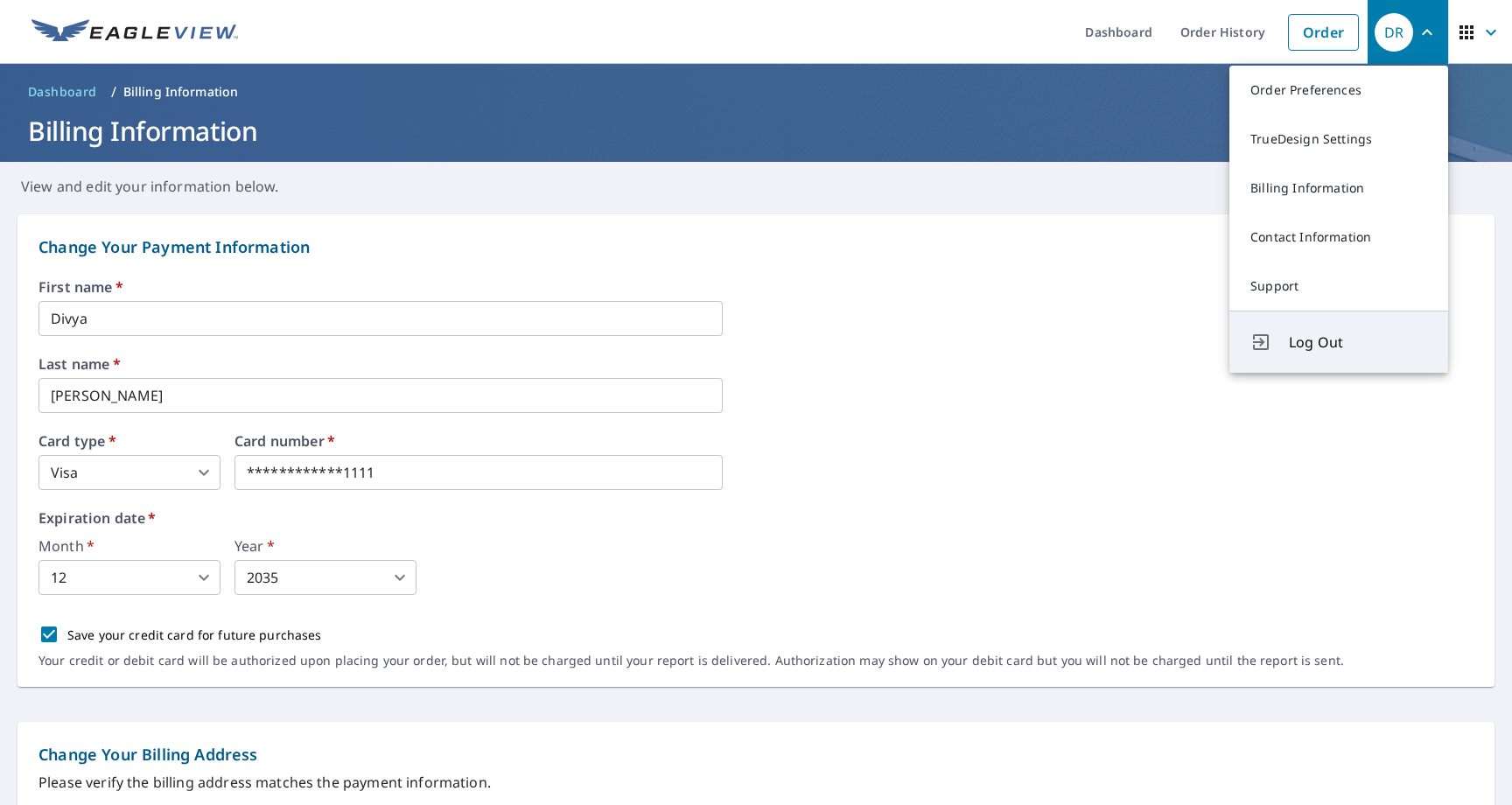
click at [1352, 353] on span "Log Out" at bounding box center [1358, 342] width 138 height 21
